Goal: Information Seeking & Learning: Learn about a topic

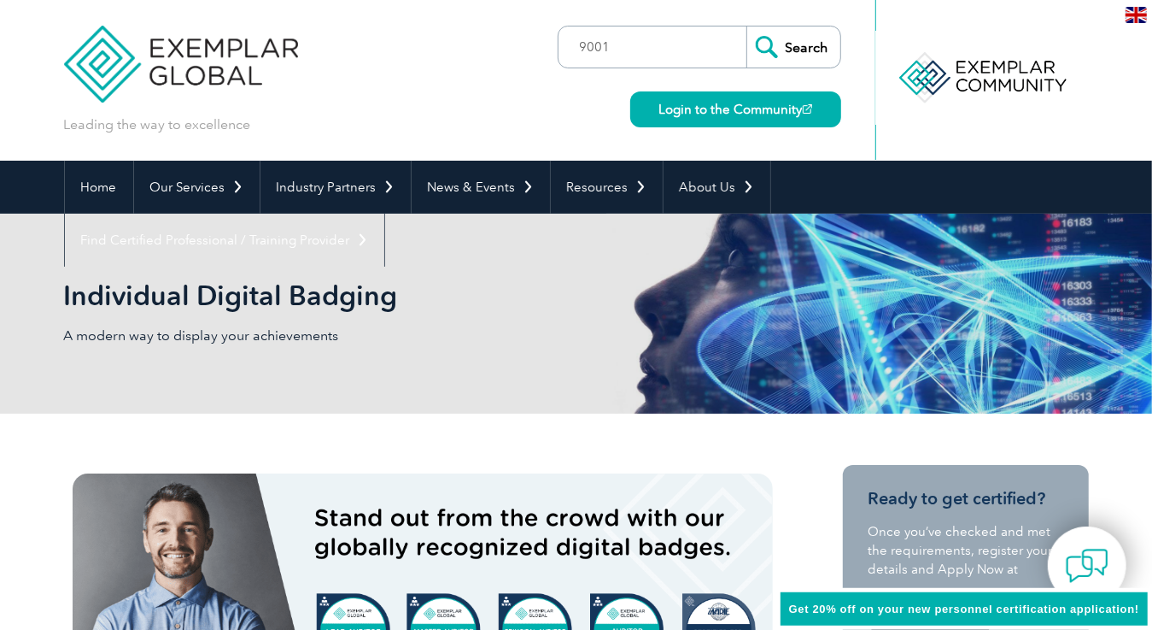
type input "9001"
click at [808, 54] on input "Search" at bounding box center [794, 46] width 94 height 41
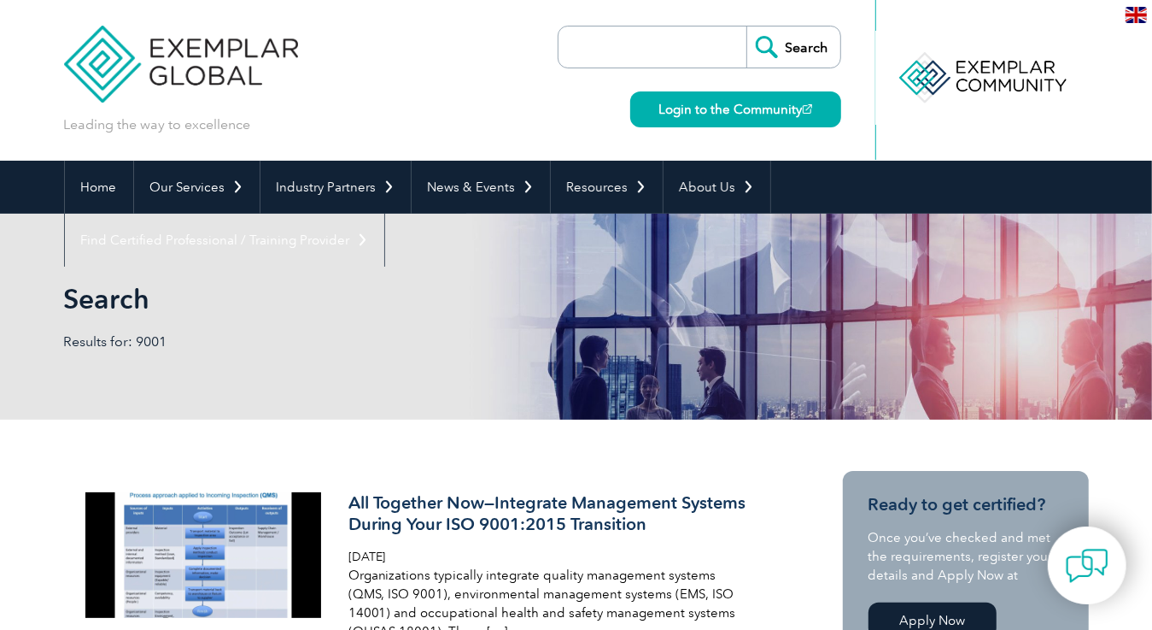
click at [659, 56] on input "search" at bounding box center [656, 46] width 179 height 41
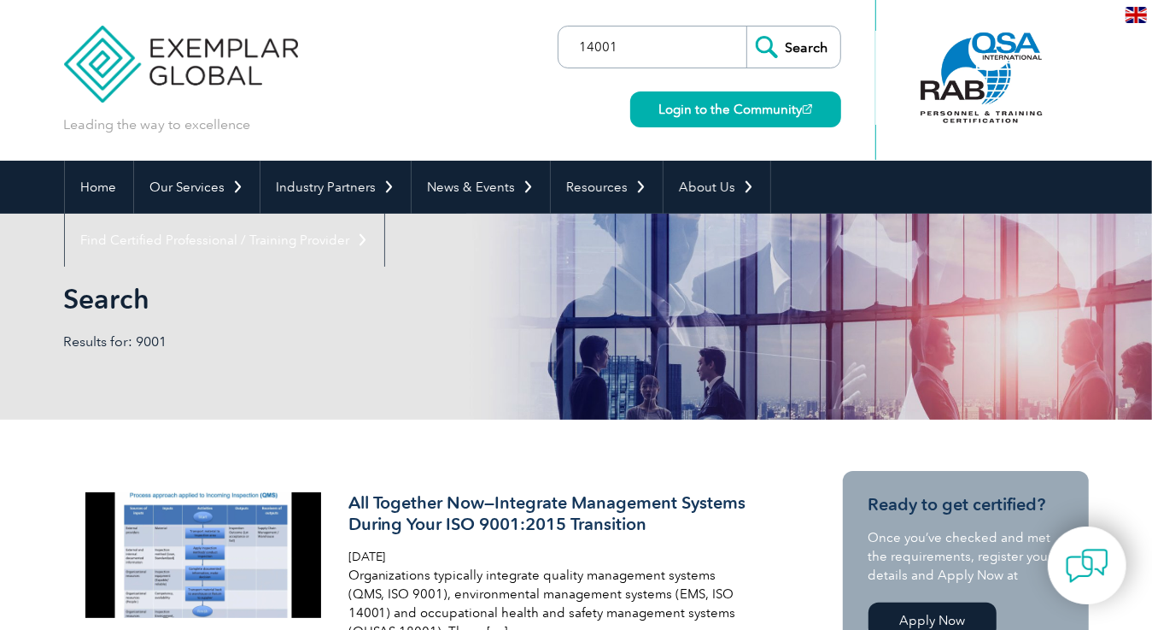
type input "14001"
click at [788, 56] on input "Search" at bounding box center [794, 46] width 94 height 41
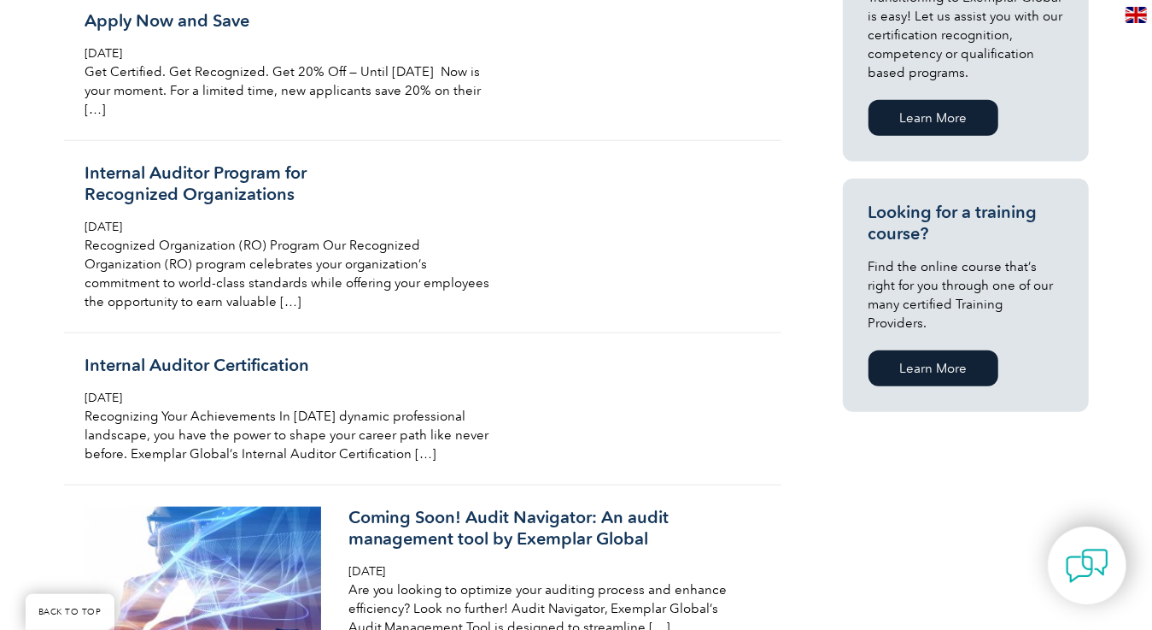
scroll to position [1110, 0]
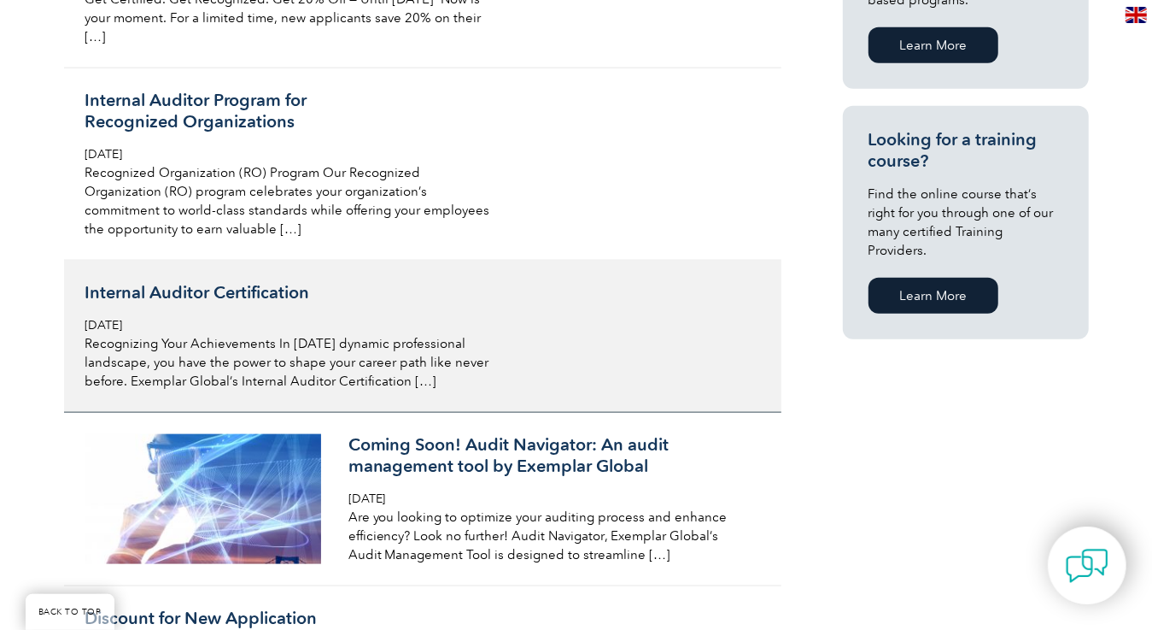
click at [201, 293] on h3 "Internal Auditor Certification" at bounding box center [287, 292] width 405 height 21
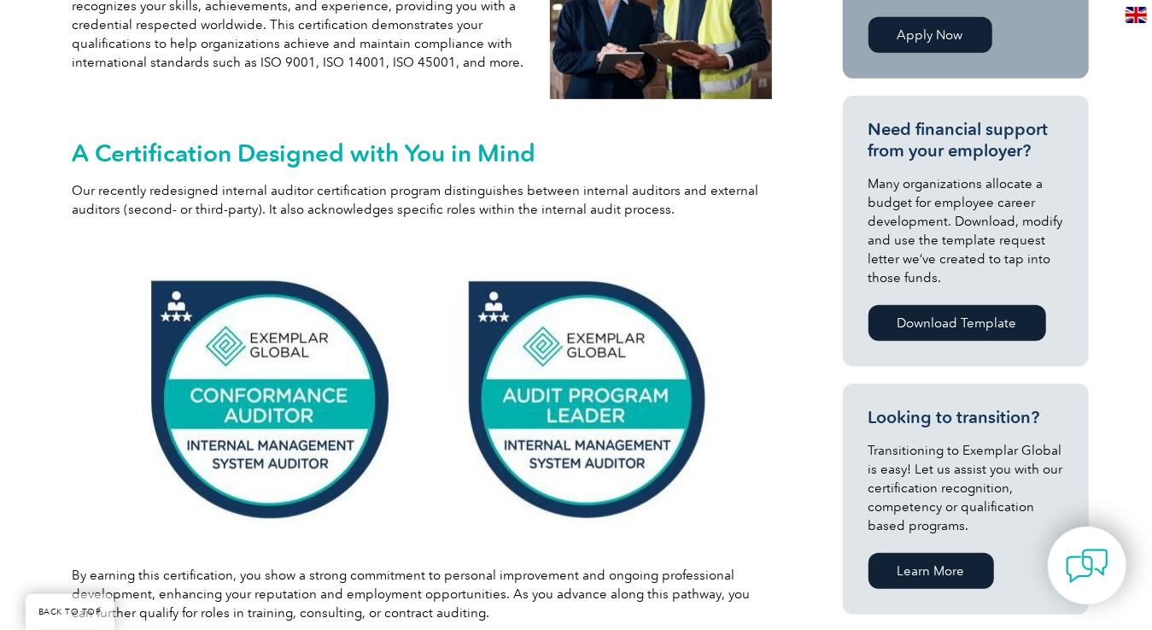
scroll to position [427, 0]
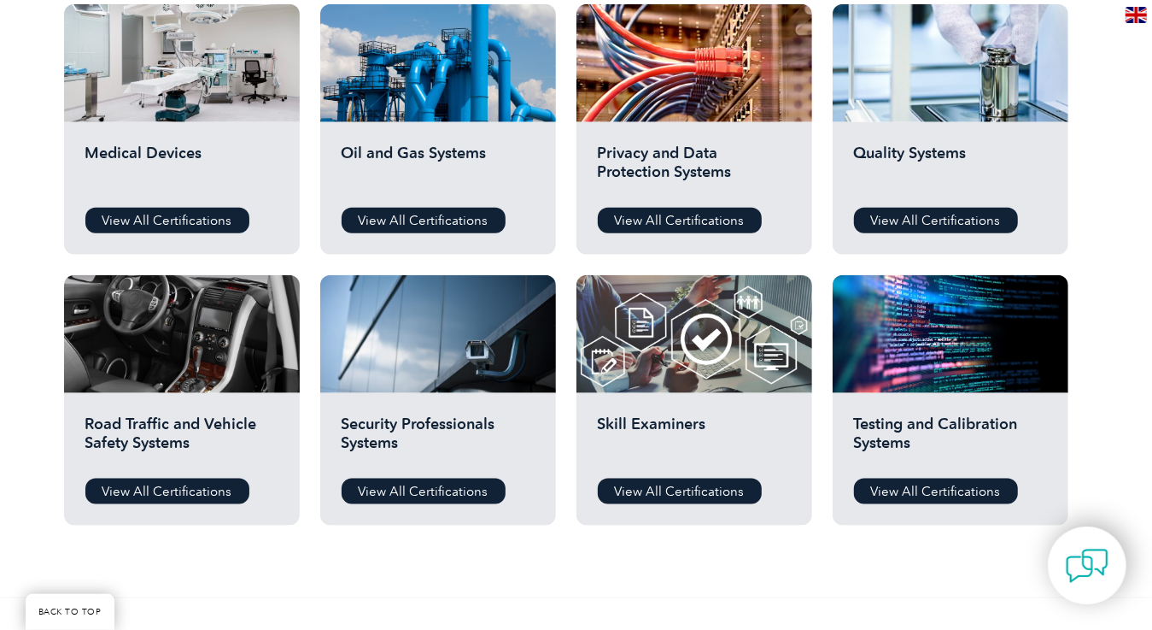
scroll to position [854, 0]
